Goal: Task Accomplishment & Management: Complete application form

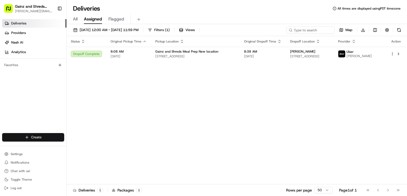
click at [40, 138] on html "Gainz and Shreds Meal Prep [PERSON_NAME][EMAIL_ADDRESS][DOMAIN_NAME] Toggle Sid…" at bounding box center [203, 98] width 407 height 196
click at [82, 147] on link "Delivery" at bounding box center [96, 148] width 59 height 10
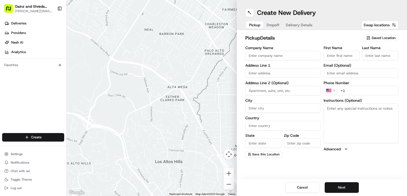
click at [367, 39] on icon "button" at bounding box center [368, 38] width 4 height 4
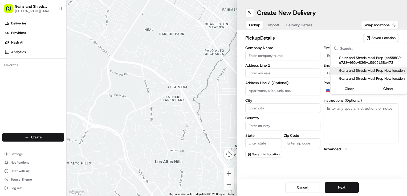
click at [354, 71] on span "Gainz and Shreds Meal Prep New location" at bounding box center [371, 70] width 65 height 5
type input "Gainz and Shreds Meal Prep New location"
type input "[STREET_ADDRESS]"
type input "[GEOGRAPHIC_DATA][PERSON_NAME]"
type input "US"
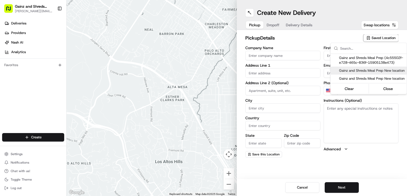
type input "CA"
type input "95125"
type input "[PERSON_NAME]"
type input "[PHONE_NUMBER]"
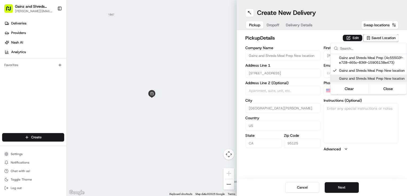
click at [341, 188] on html "Gainz and Shreds Meal Prep [PERSON_NAME][EMAIL_ADDRESS][DOMAIN_NAME] Toggle Sid…" at bounding box center [203, 98] width 407 height 196
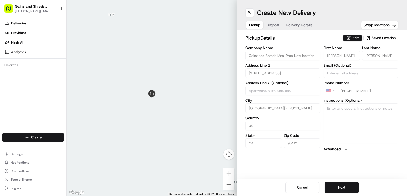
click at [341, 188] on button "Next" at bounding box center [341, 188] width 34 height 11
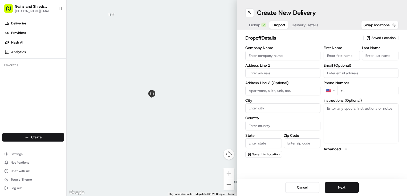
click at [344, 55] on input "First Name" at bounding box center [341, 56] width 36 height 10
type input "[PERSON_NAME]"
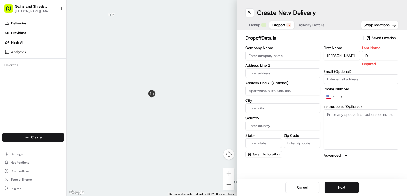
type input "D"
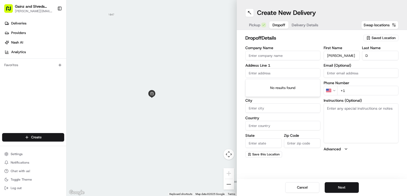
click at [300, 71] on input "text" at bounding box center [282, 73] width 75 height 10
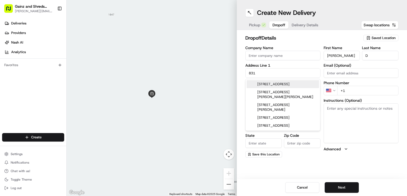
click at [295, 85] on div "[STREET_ADDRESS]" at bounding box center [282, 84] width 72 height 8
type input "[STREET_ADDRESS]"
type input "[GEOGRAPHIC_DATA][PERSON_NAME]"
type input "[GEOGRAPHIC_DATA]"
type input "CA"
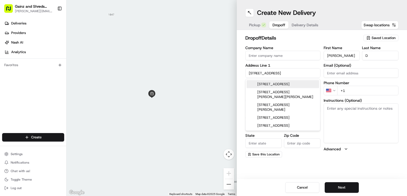
type input "95110"
type input "[STREET_ADDRESS]"
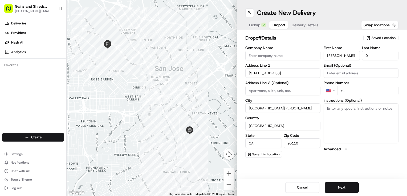
click at [350, 92] on input "+1" at bounding box center [367, 91] width 61 height 10
type input "[PHONE_NUMBER]"
click at [349, 111] on textarea "Instructions (Optional)" at bounding box center [360, 124] width 75 height 40
type textarea "job site entrance gate hand to customer"
click at [340, 187] on button "Next" at bounding box center [341, 188] width 34 height 11
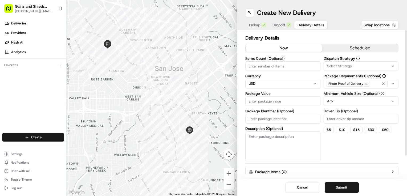
click at [293, 101] on input "Package Value" at bounding box center [282, 102] width 75 height 10
type input "80"
click at [338, 187] on button "Submit" at bounding box center [341, 188] width 34 height 11
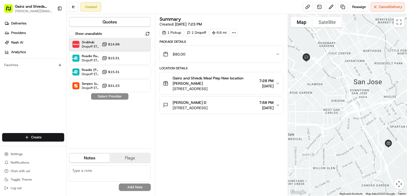
click at [138, 44] on div "Grubhub Dropoff ETA 28 minutes $14.99" at bounding box center [110, 44] width 82 height 13
click at [115, 95] on button "Assign Provider" at bounding box center [110, 96] width 38 height 6
